Goal: Check status: Check status

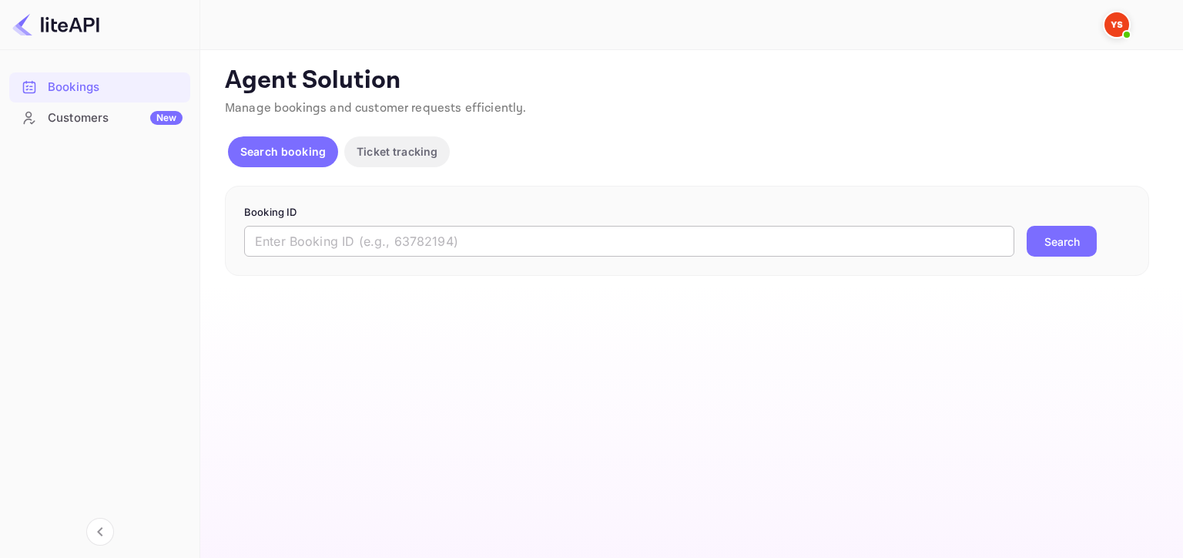
click at [566, 235] on input "text" at bounding box center [629, 241] width 770 height 31
paste input "8493864"
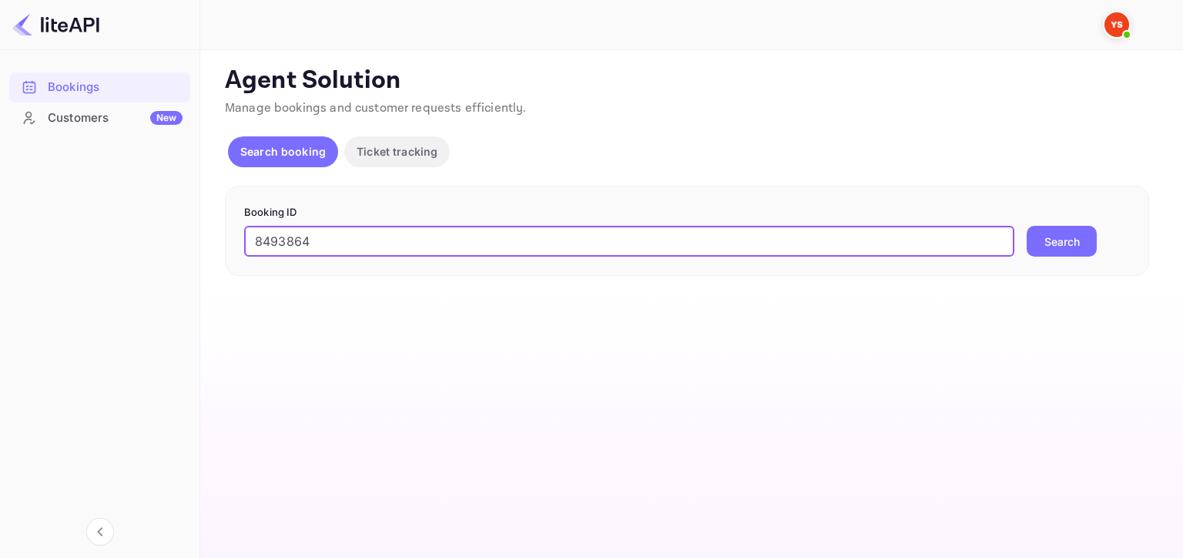
type input "8493864"
click at [1084, 243] on button "Search" at bounding box center [1062, 241] width 70 height 31
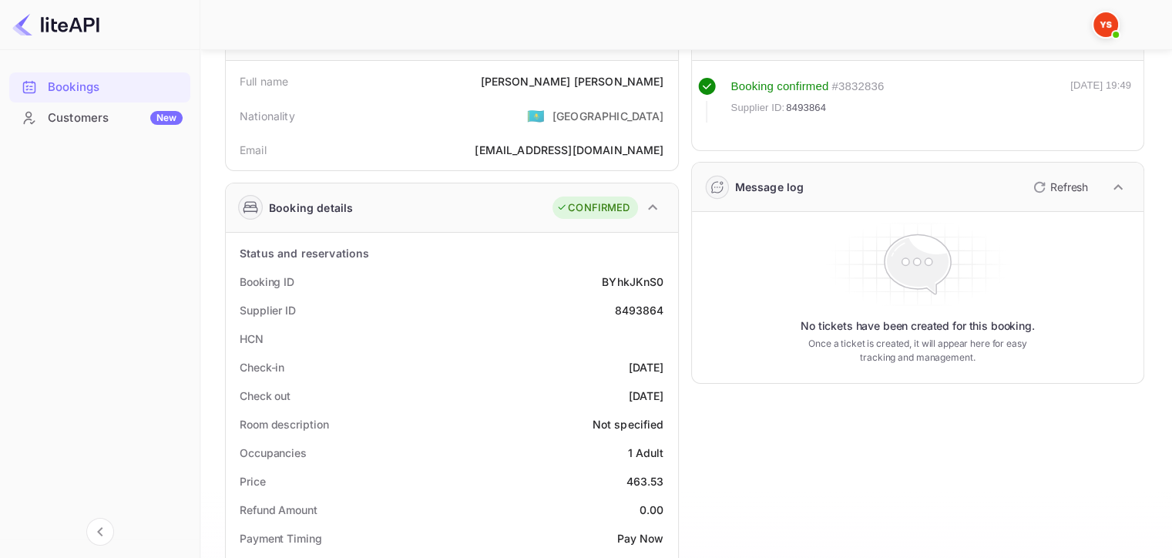
scroll to position [154, 0]
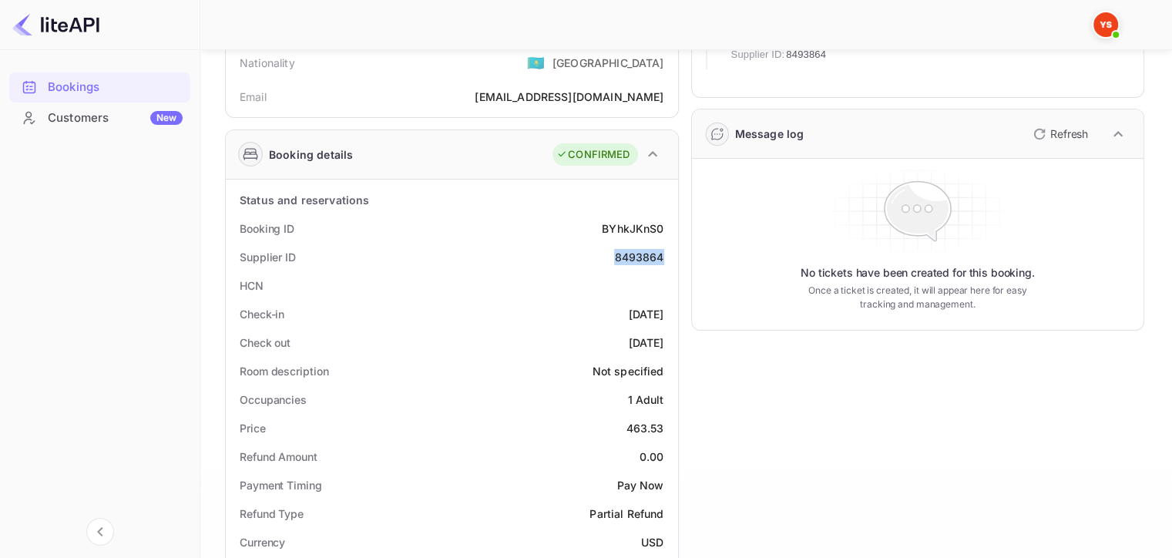
drag, startPoint x: 652, startPoint y: 256, endPoint x: 673, endPoint y: 256, distance: 20.8
copy div "8493864"
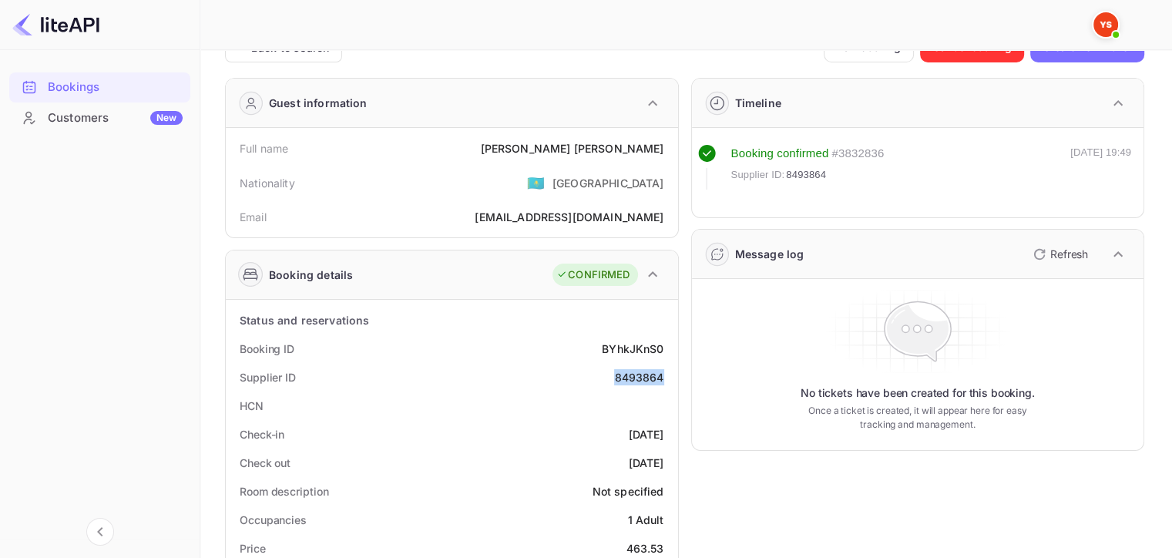
scroll to position [0, 0]
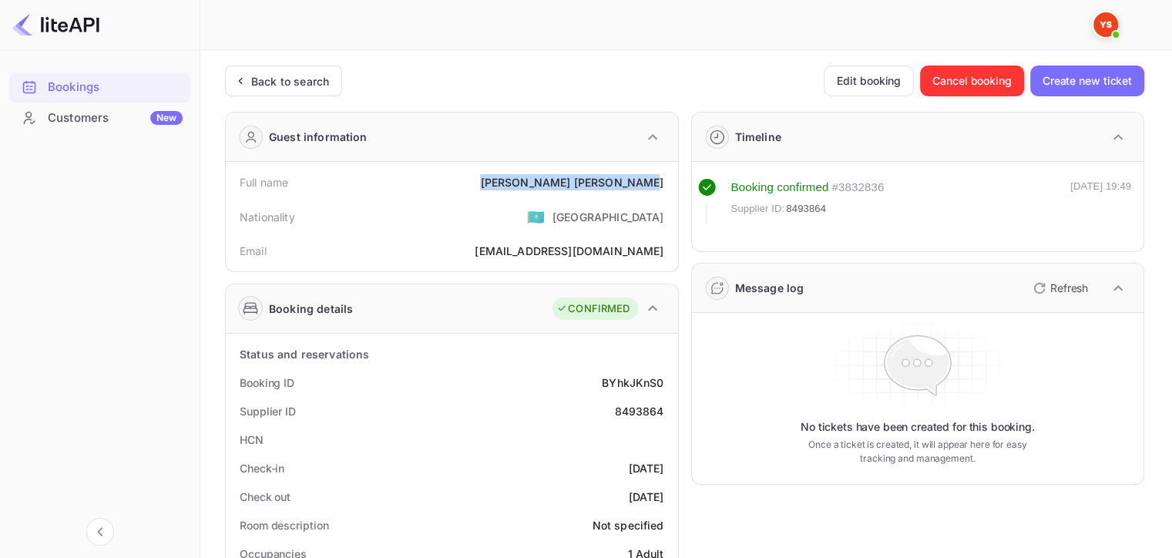
drag, startPoint x: 558, startPoint y: 179, endPoint x: 674, endPoint y: 176, distance: 116.4
click at [674, 176] on div "Full name [PERSON_NAME] Nationality 🇰🇿 [DEMOGRAPHIC_DATA] Email [EMAIL_ADDRESS]…" at bounding box center [452, 216] width 452 height 109
copy div "[PERSON_NAME]"
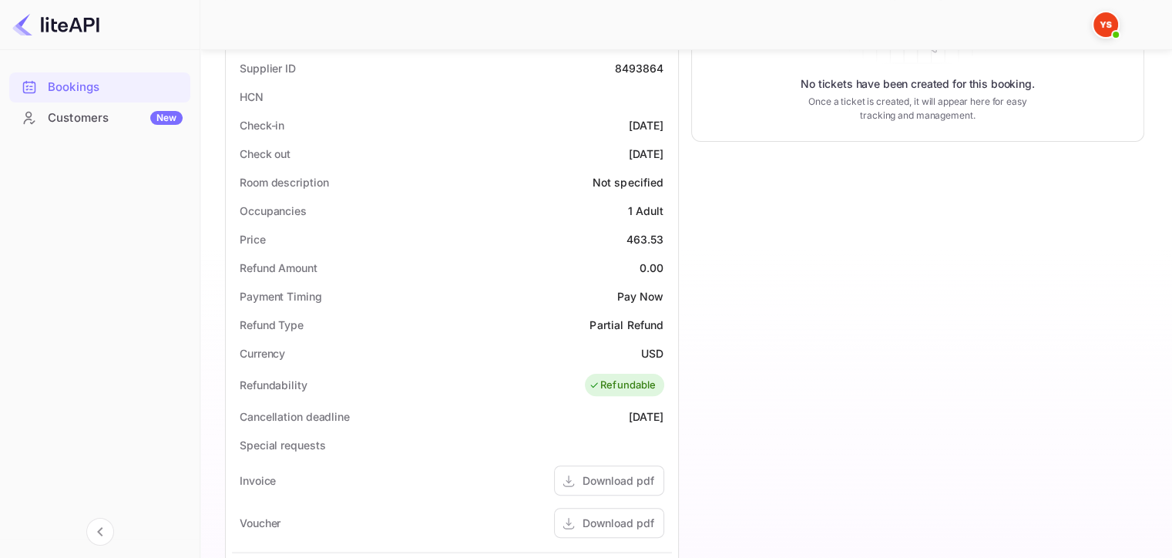
scroll to position [385, 0]
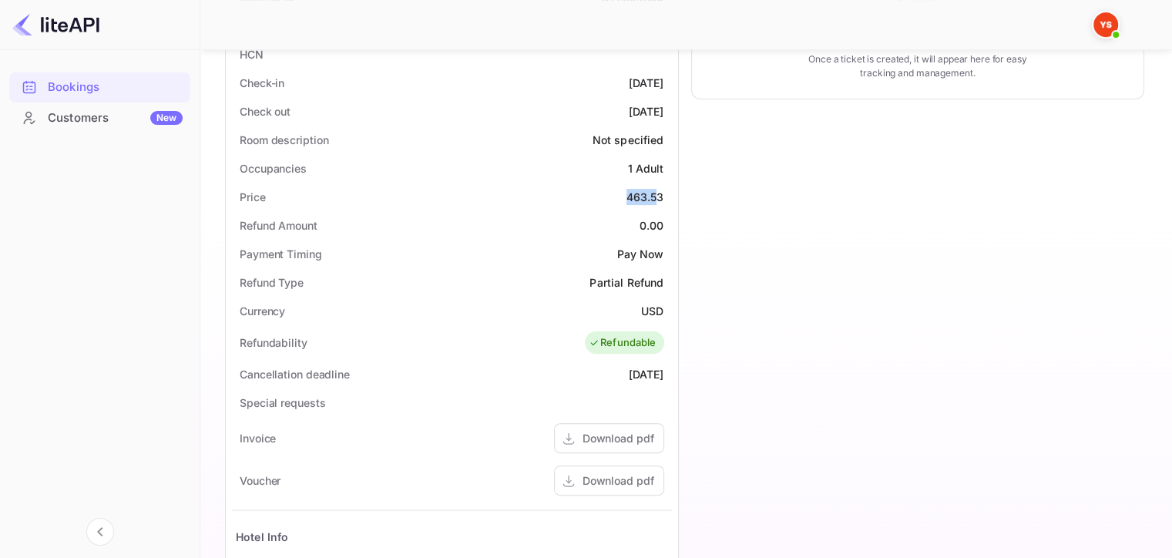
drag, startPoint x: 627, startPoint y: 193, endPoint x: 658, endPoint y: 192, distance: 30.8
click at [658, 192] on div "463.53" at bounding box center [645, 197] width 38 height 16
drag, startPoint x: 650, startPoint y: 208, endPoint x: 672, endPoint y: 206, distance: 21.6
click at [650, 208] on div "Price 463.53" at bounding box center [452, 197] width 440 height 29
drag, startPoint x: 665, startPoint y: 194, endPoint x: 627, endPoint y: 194, distance: 37.7
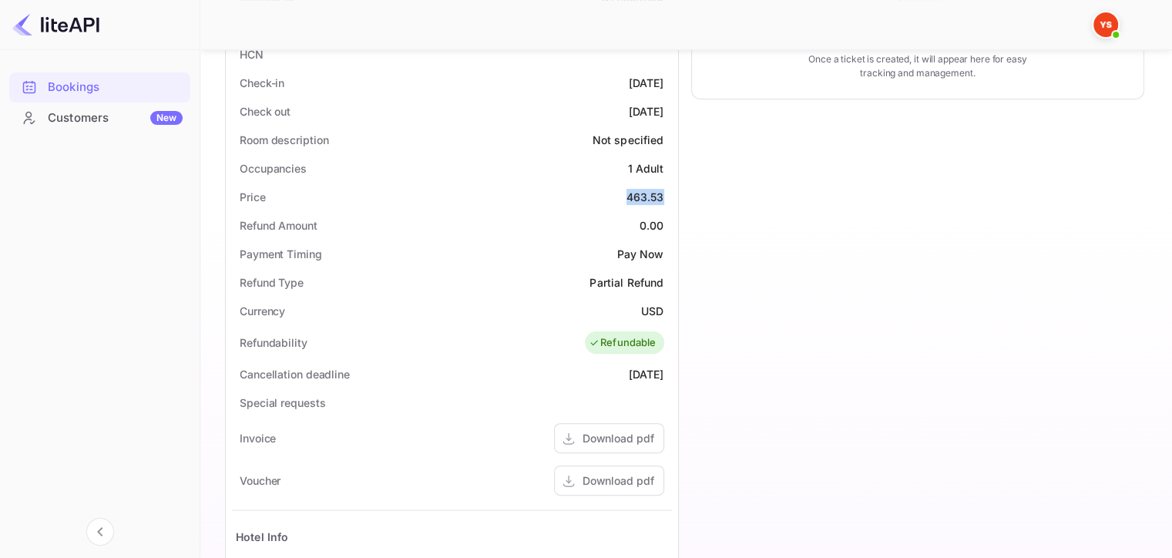
click at [627, 194] on div "Price 463.53" at bounding box center [452, 197] width 440 height 29
copy div "463.53"
